Goal: Transaction & Acquisition: Book appointment/travel/reservation

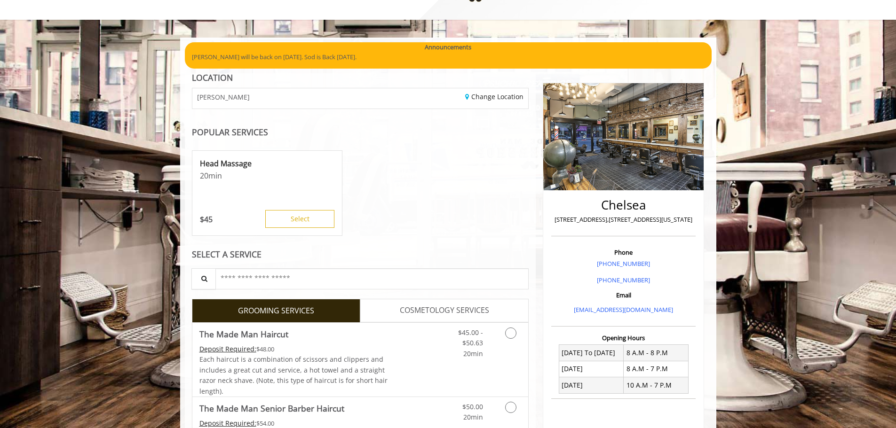
scroll to position [141, 0]
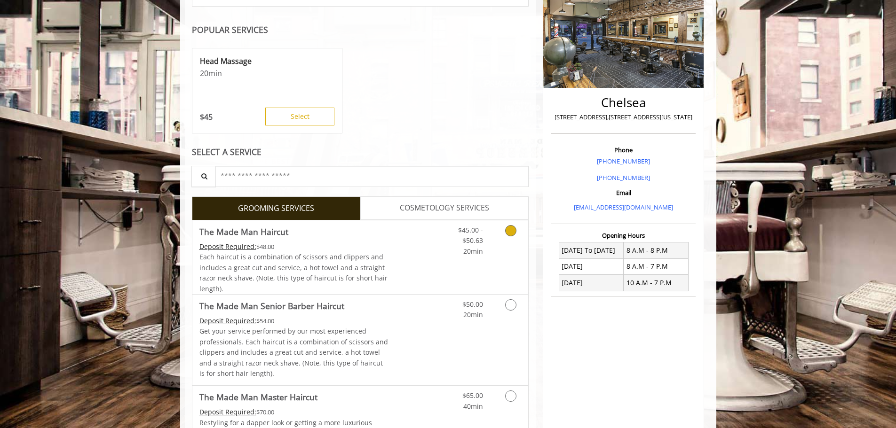
click at [467, 331] on div "$50.00 20min" at bounding box center [486, 340] width 84 height 91
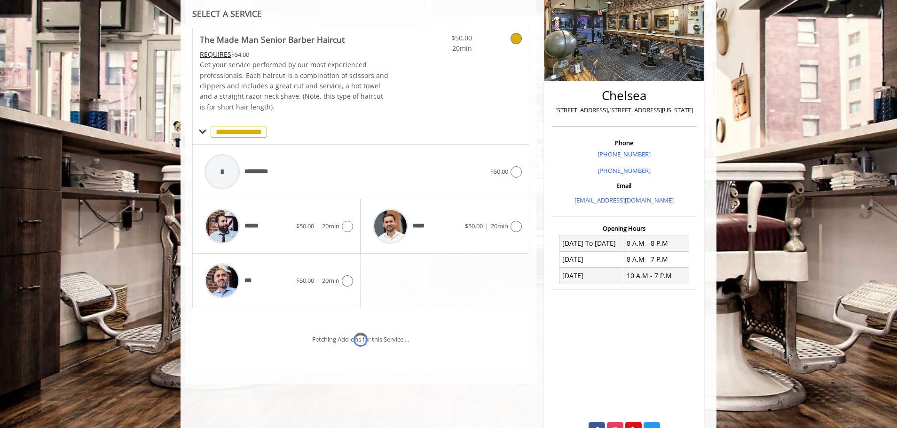
scroll to position [187, 0]
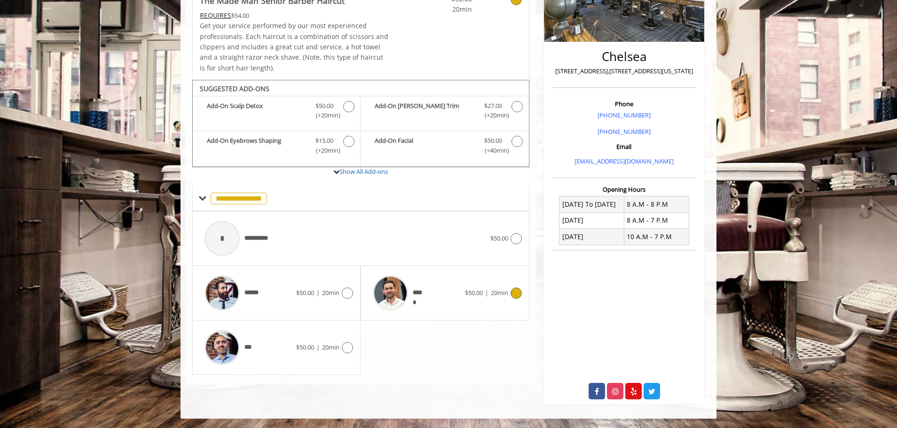
click at [446, 288] on div "*****" at bounding box center [416, 293] width 96 height 45
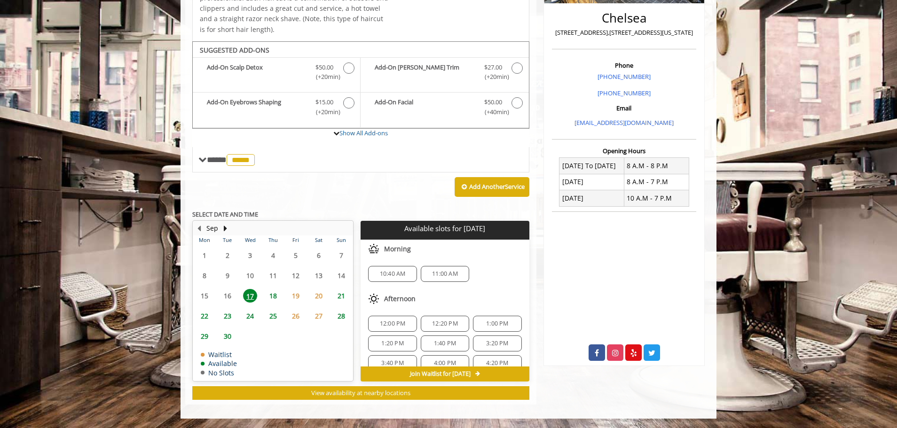
click at [275, 315] on span "25" at bounding box center [273, 316] width 14 height 14
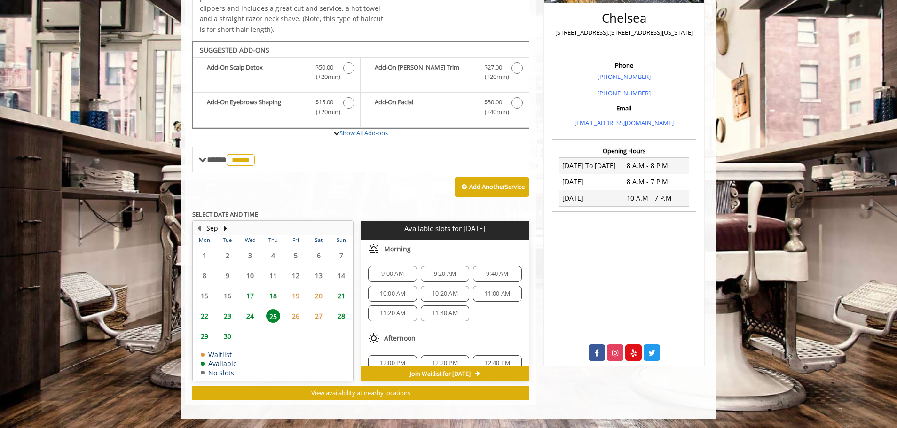
click at [245, 317] on span "24" at bounding box center [250, 316] width 14 height 14
click at [230, 317] on span "23" at bounding box center [228, 316] width 14 height 14
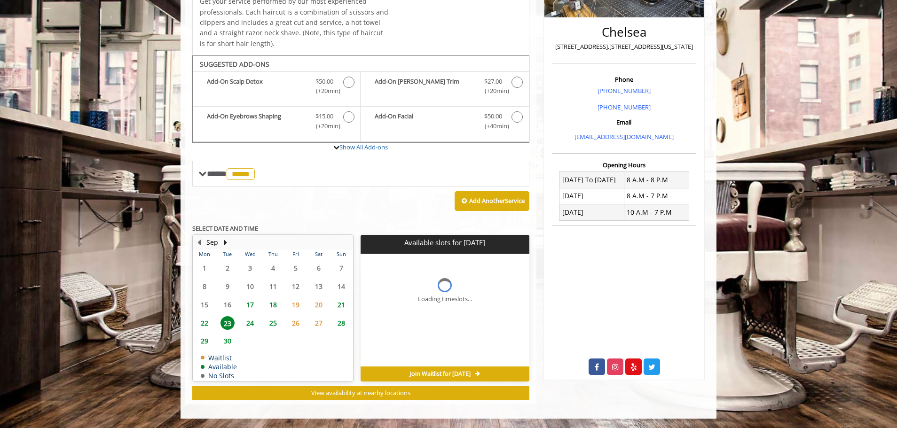
scroll to position [226, 0]
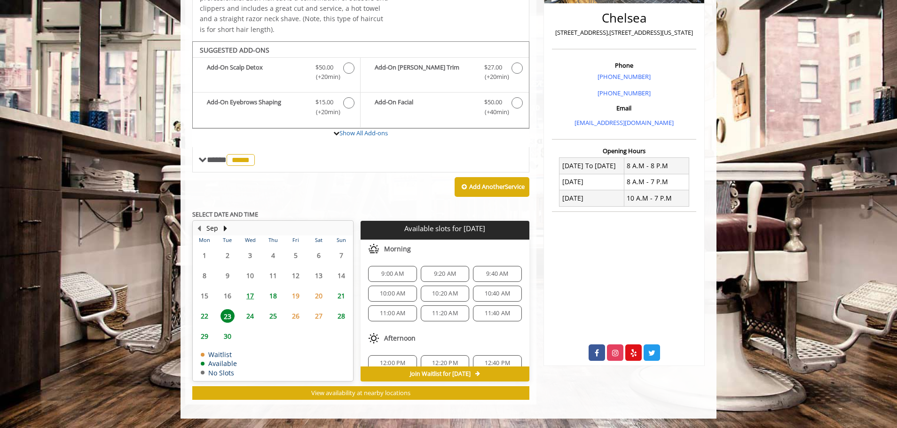
click at [275, 317] on span "25" at bounding box center [273, 316] width 14 height 14
click at [398, 272] on span "9:00 AM" at bounding box center [392, 274] width 22 height 8
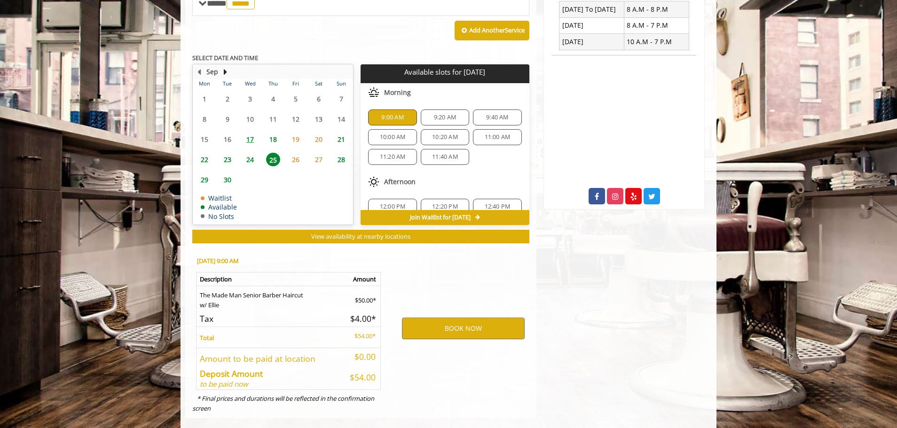
scroll to position [396, 0]
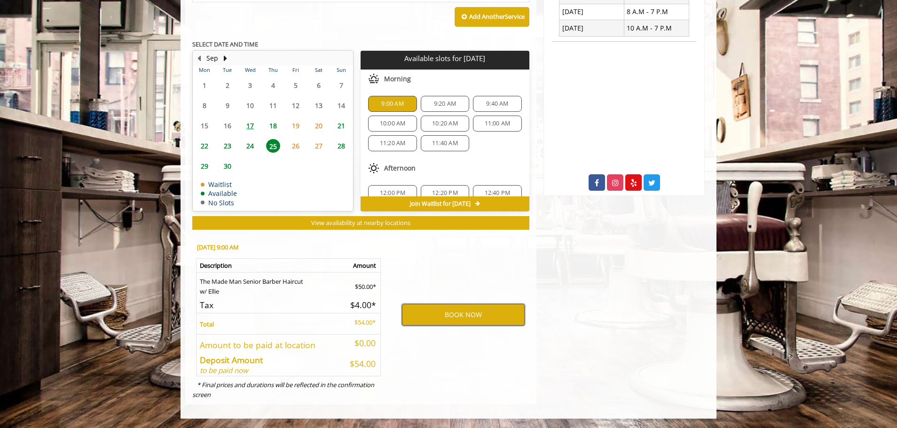
click at [448, 309] on button "BOOK NOW" at bounding box center [463, 315] width 123 height 22
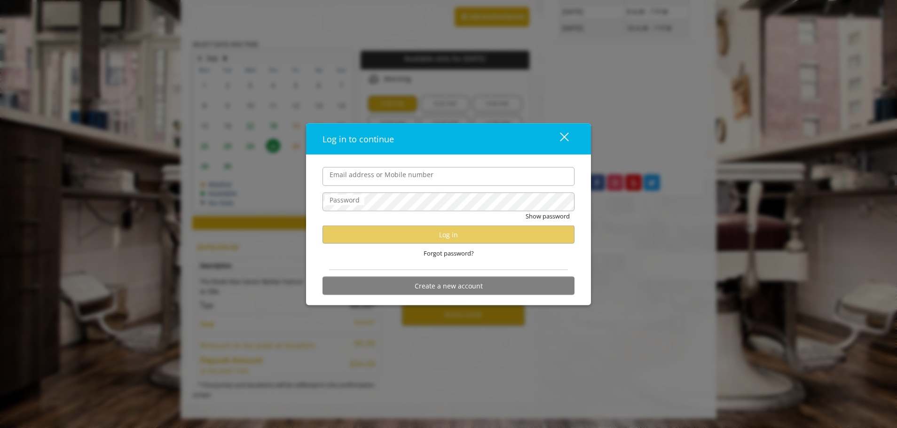
click at [398, 185] on input "Email address or Mobile number" at bounding box center [449, 176] width 252 height 19
type input "**********"
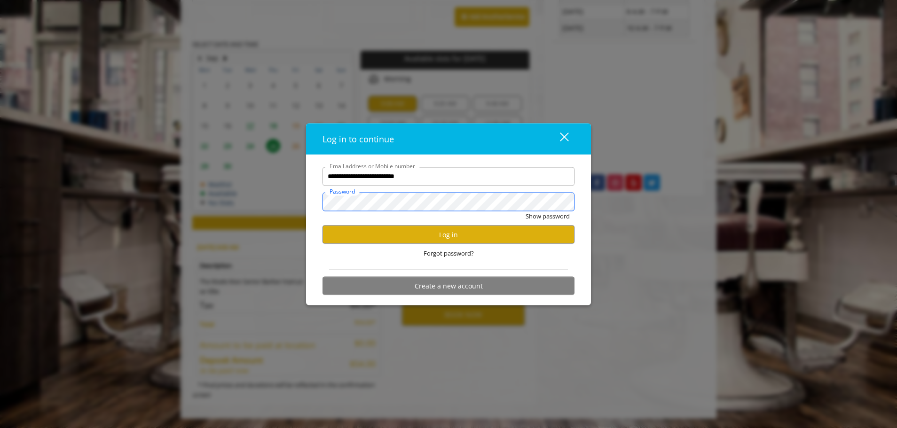
click at [526, 211] on button "Show password" at bounding box center [548, 216] width 44 height 10
click at [399, 240] on button "Log in" at bounding box center [449, 235] width 252 height 18
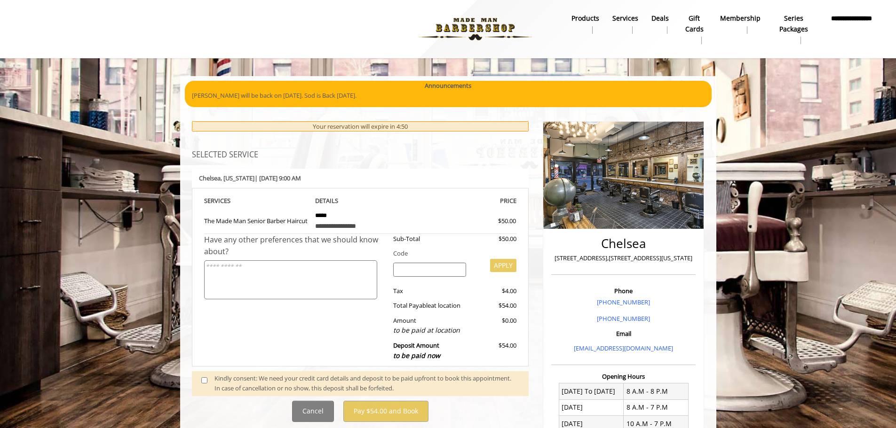
click at [384, 210] on td "**********" at bounding box center [360, 220] width 104 height 28
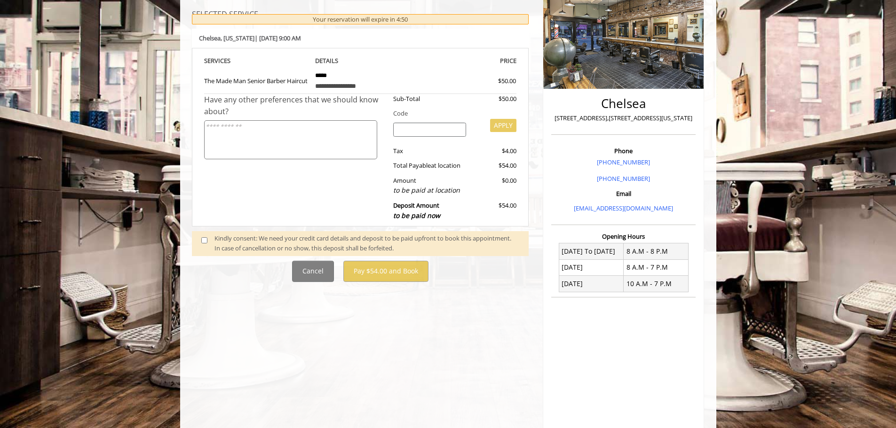
scroll to position [141, 0]
click at [204, 245] on span at bounding box center [208, 243] width 28 height 20
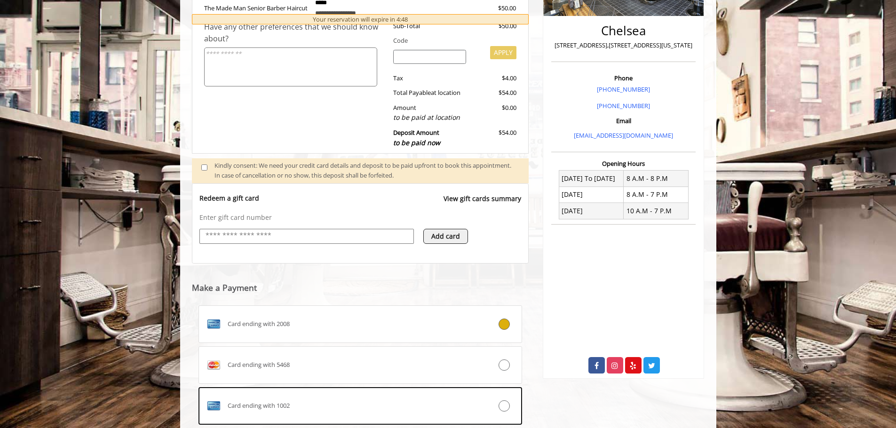
scroll to position [326, 0]
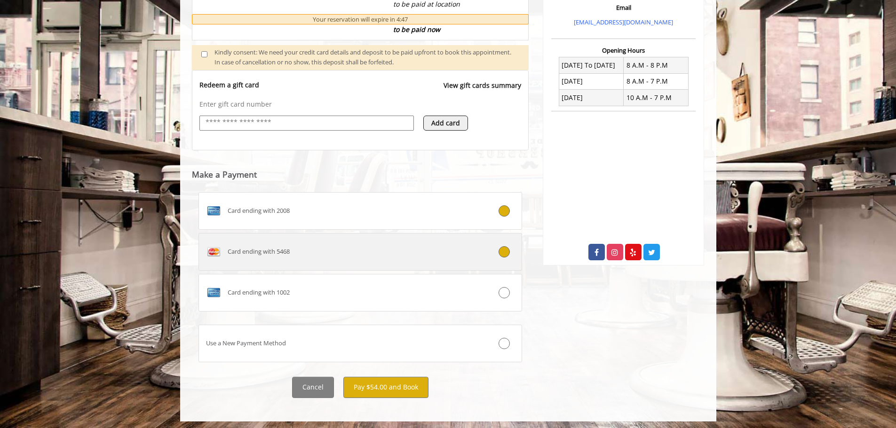
click at [393, 264] on label "Card ending with 5468" at bounding box center [360, 252] width 324 height 38
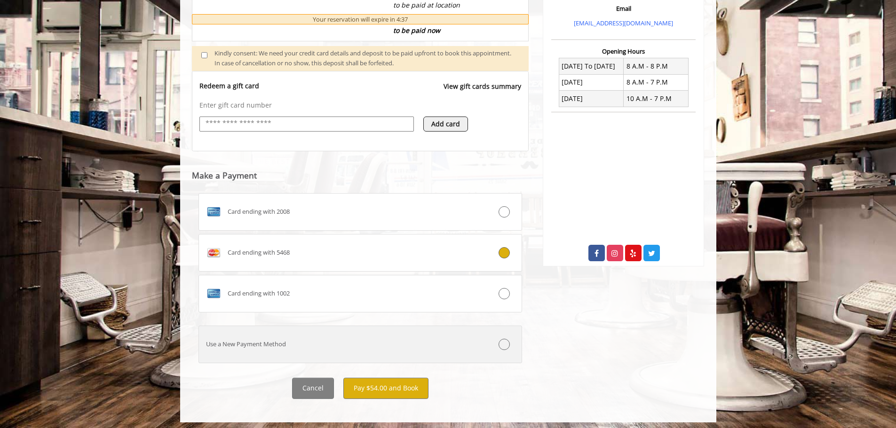
scroll to position [329, 0]
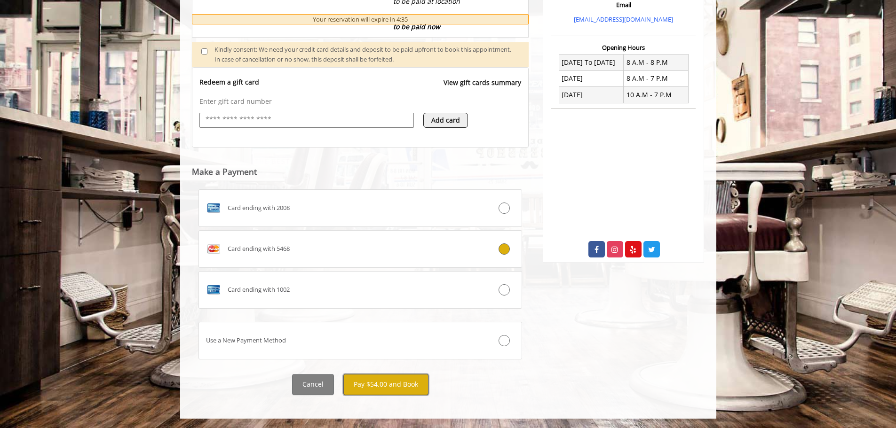
click at [387, 384] on button "Pay $54.00 and Book" at bounding box center [385, 384] width 85 height 21
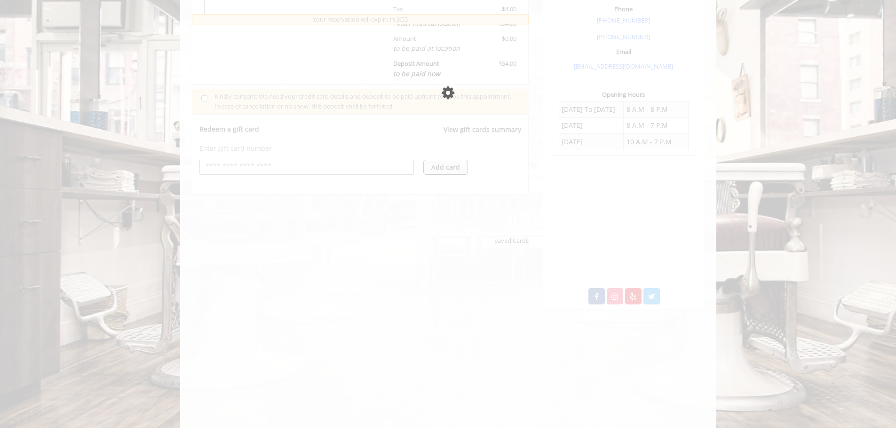
scroll to position [235, 0]
